Goal: Information Seeking & Learning: Learn about a topic

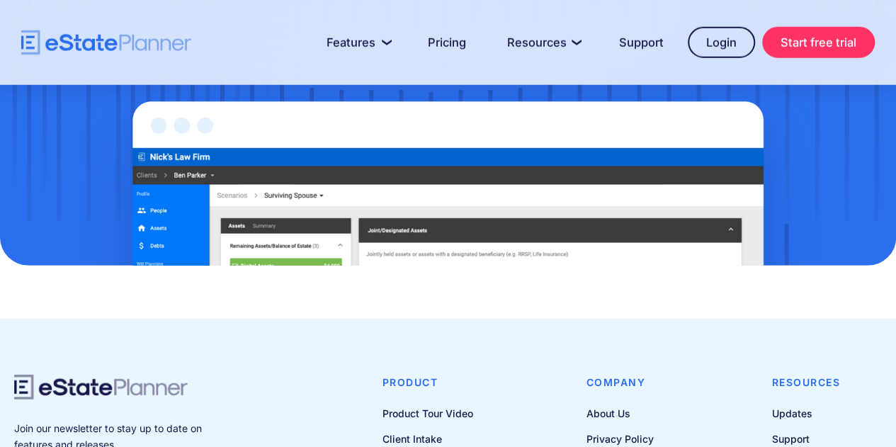
scroll to position [2061, 0]
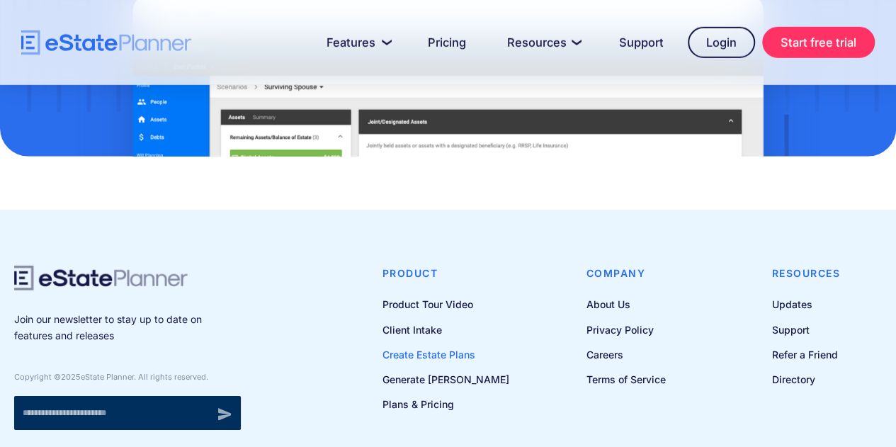
click at [450, 346] on link "Create Estate Plans" at bounding box center [445, 355] width 127 height 18
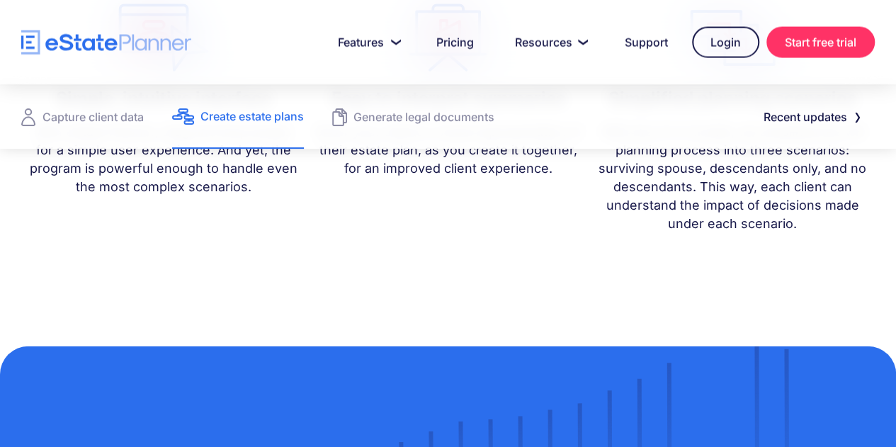
scroll to position [1558, 0]
